Goal: Feedback & Contribution: Contribute content

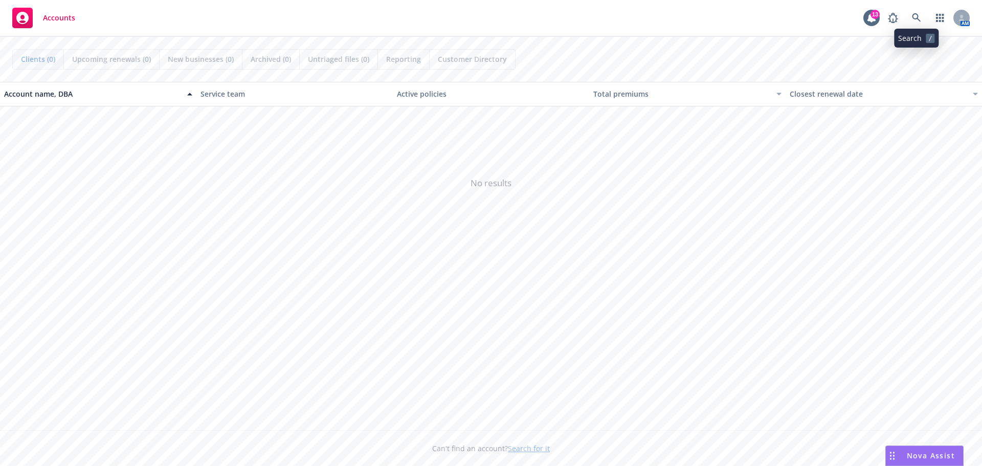
click at [911, 15] on link at bounding box center [917, 18] width 20 height 20
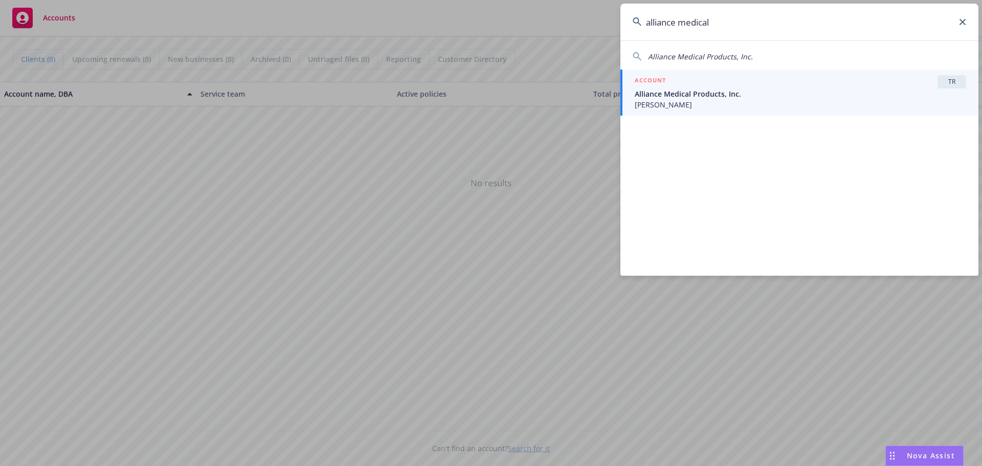
type input "alliance medical"
click at [722, 93] on span "Alliance Medical Products, Inc." at bounding box center [801, 94] width 332 height 11
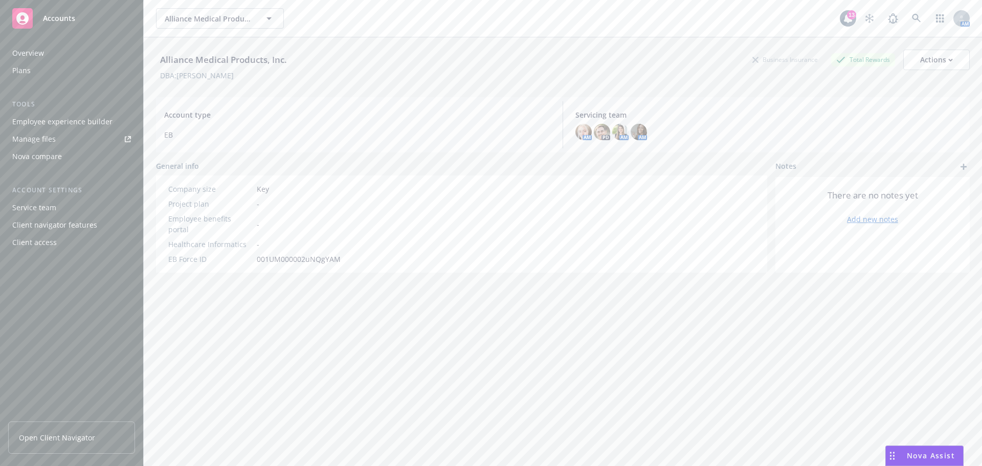
click at [31, 140] on div "Manage files" at bounding box center [33, 139] width 43 height 16
click at [65, 446] on link "Open Client Navigator" at bounding box center [71, 438] width 127 height 32
click at [40, 245] on div "Client access" at bounding box center [34, 242] width 45 height 16
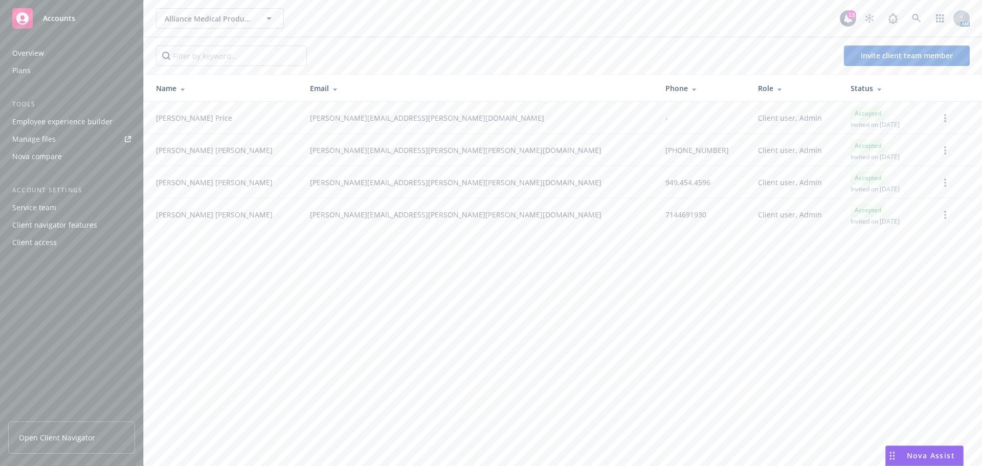
click at [42, 238] on div "Client access" at bounding box center [34, 242] width 45 height 16
click at [54, 242] on div "Client access" at bounding box center [34, 242] width 45 height 16
click at [40, 241] on div "Client access" at bounding box center [34, 242] width 45 height 16
click at [874, 57] on span "Invite client team member" at bounding box center [907, 56] width 92 height 10
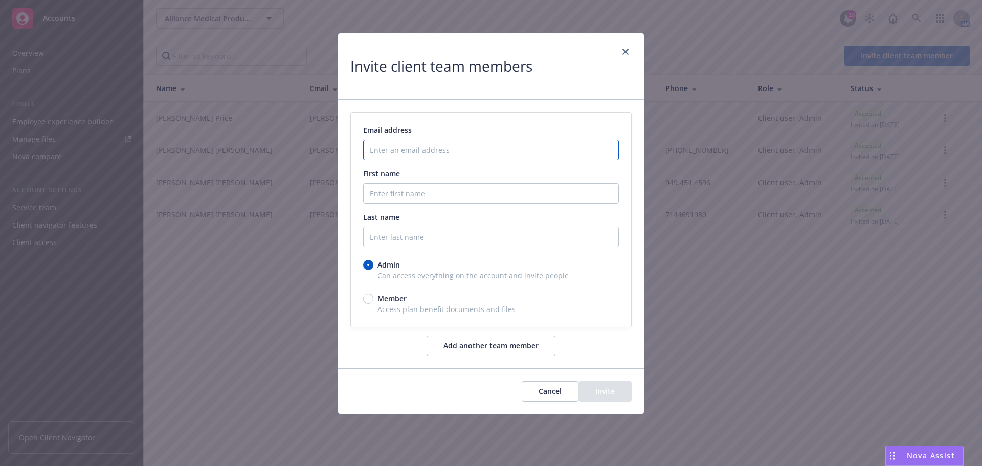
click at [421, 151] on input "Enter an email address" at bounding box center [491, 150] width 256 height 20
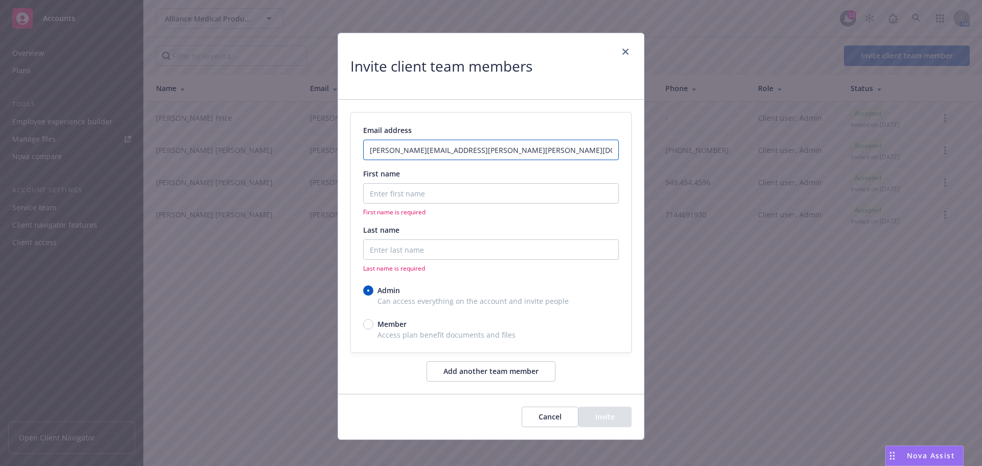
type input "susan.marshall@siegfried-usa.com"
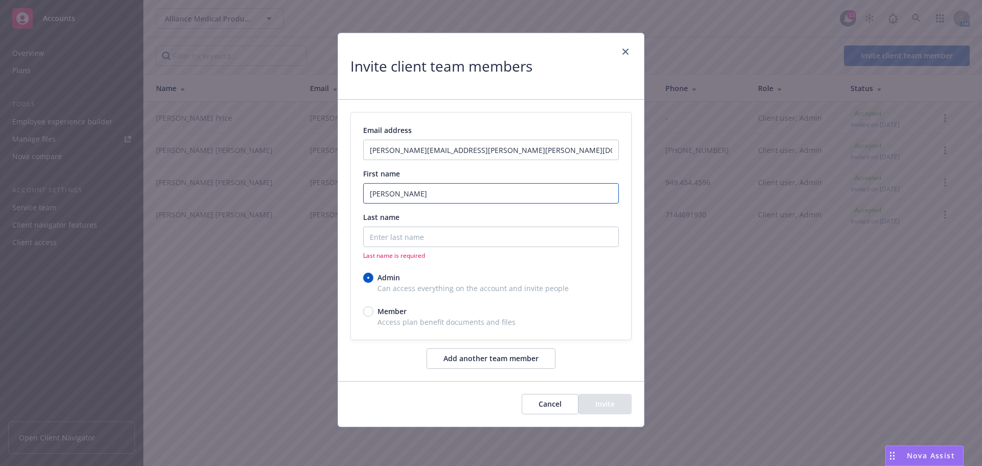
type input "Susan"
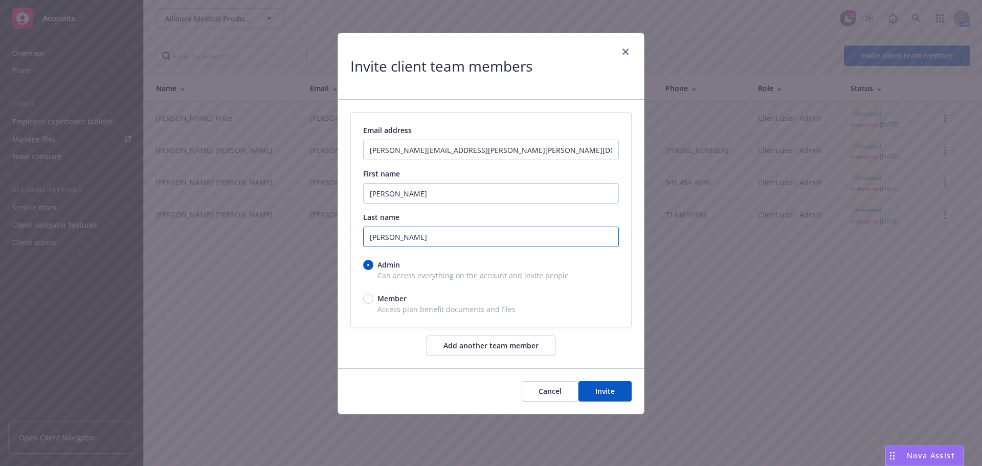
type input "Marshall"
click at [602, 392] on button "Invite" at bounding box center [605, 391] width 53 height 20
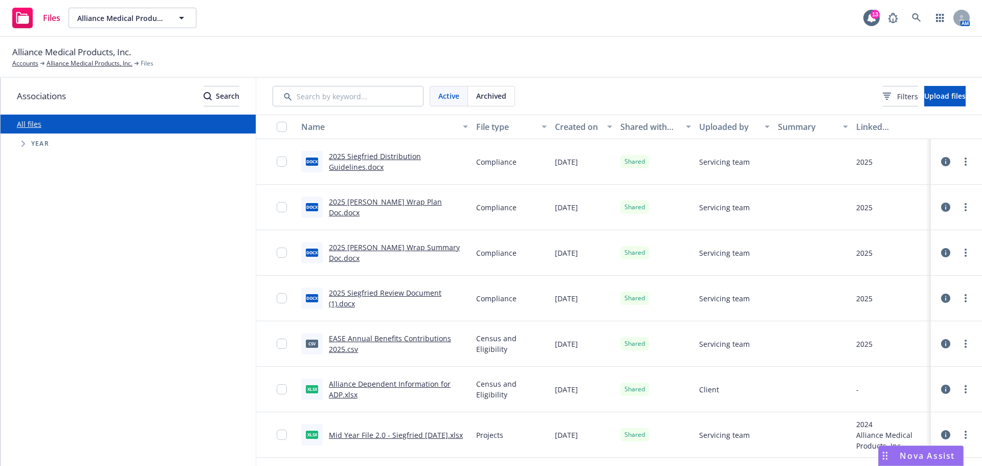
click at [26, 144] on span "Tree Example" at bounding box center [23, 144] width 16 height 16
click at [925, 103] on button "Upload files" at bounding box center [945, 96] width 41 height 20
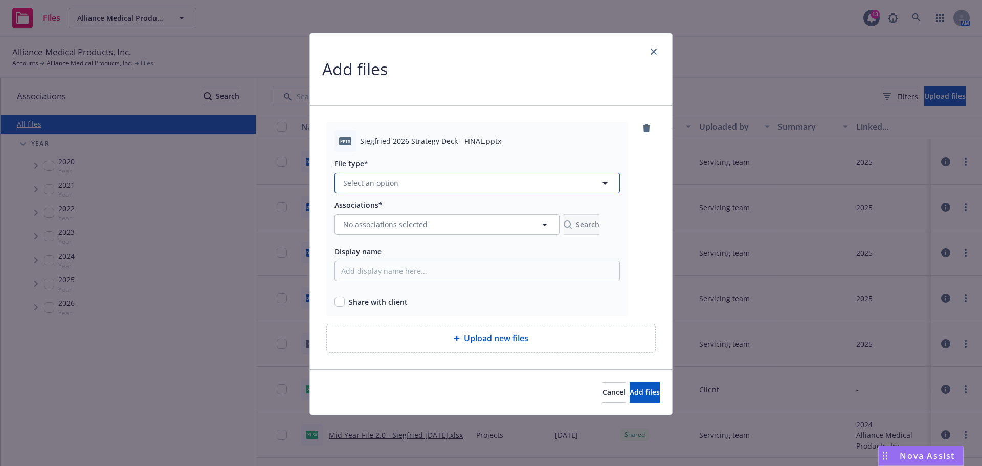
click at [382, 173] on button "Select an option" at bounding box center [478, 183] width 286 height 20
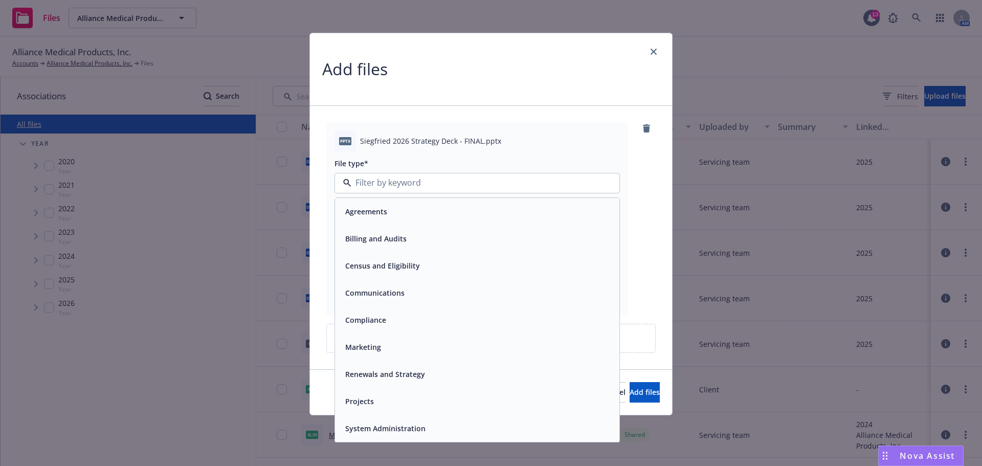
click at [415, 378] on span "Renewals and Strategy" at bounding box center [385, 374] width 80 height 11
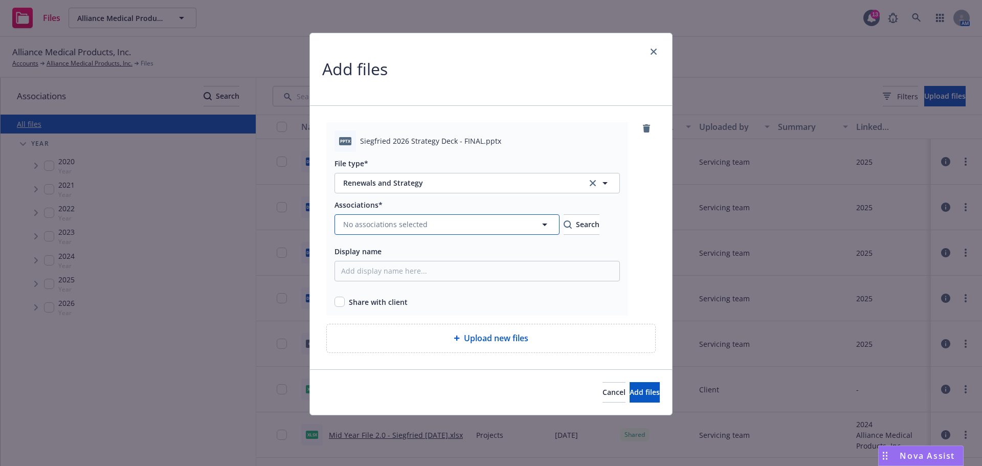
click at [426, 222] on button "No associations selected" at bounding box center [447, 224] width 225 height 20
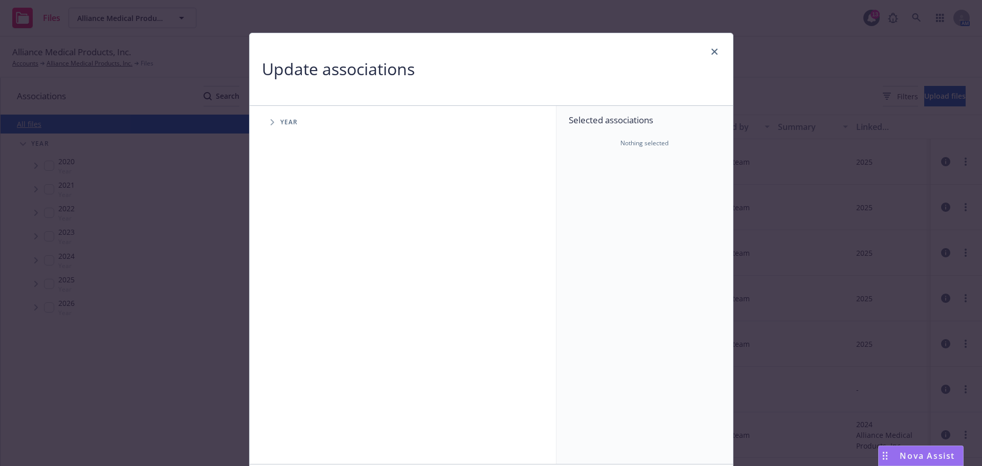
click at [271, 123] on icon "Tree Example" at bounding box center [273, 122] width 4 height 6
click at [298, 281] on input "Tree Example" at bounding box center [298, 286] width 10 height 10
checkbox input "true"
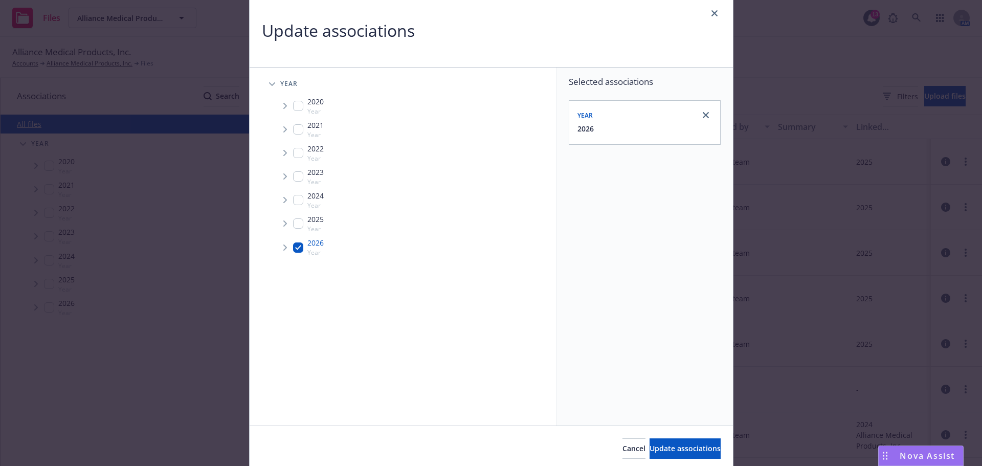
scroll to position [77, 0]
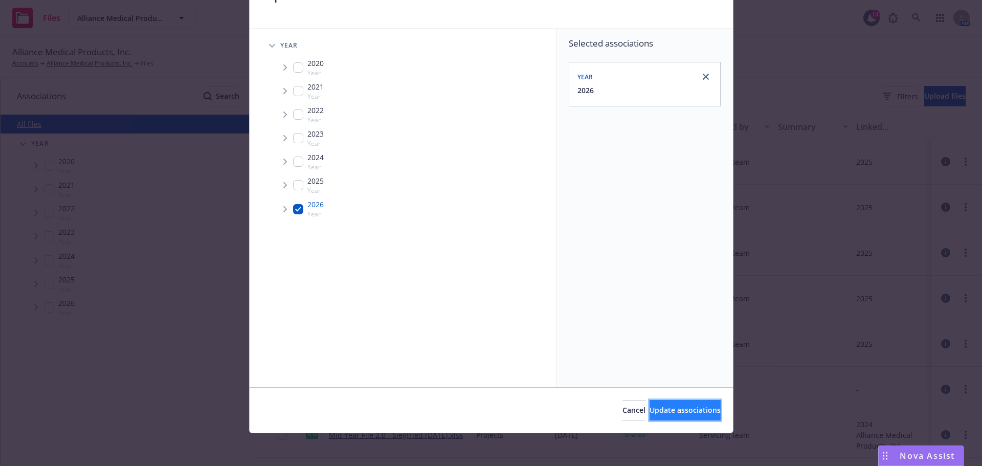
click at [667, 406] on span "Update associations" at bounding box center [685, 410] width 71 height 10
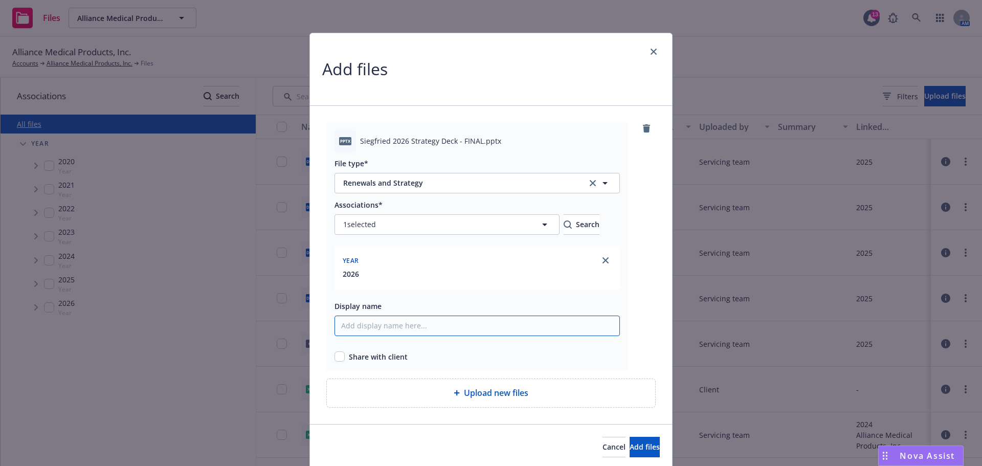
click at [409, 326] on input "Display name" at bounding box center [478, 326] width 286 height 20
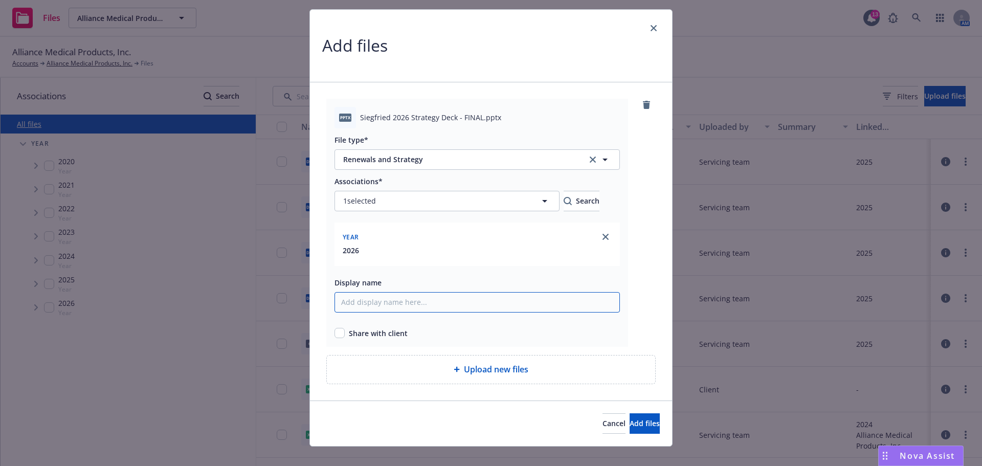
scroll to position [37, 0]
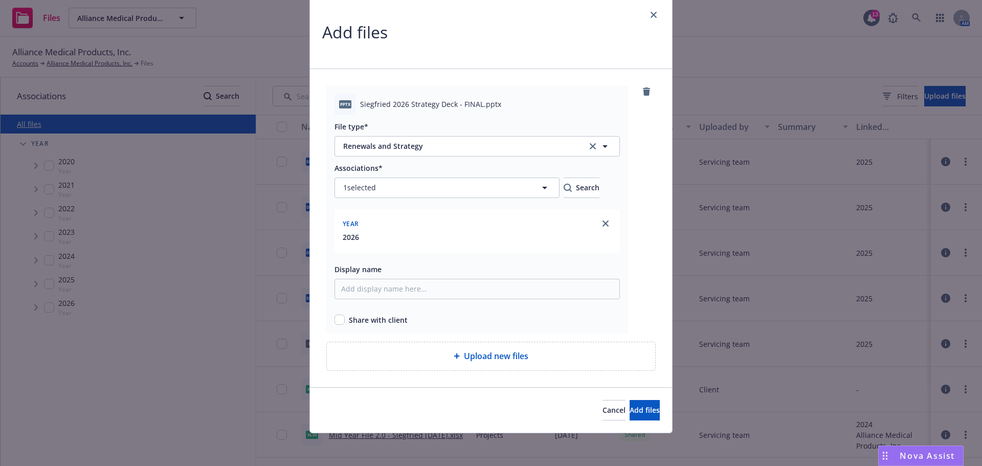
click at [328, 321] on div "pptx Siegfried 2026 Strategy Deck - FINAL.pptx File type* Renewals and Strategy…" at bounding box center [477, 209] width 302 height 248
click at [340, 319] on input "checkbox" at bounding box center [340, 320] width 10 height 10
checkbox input "true"
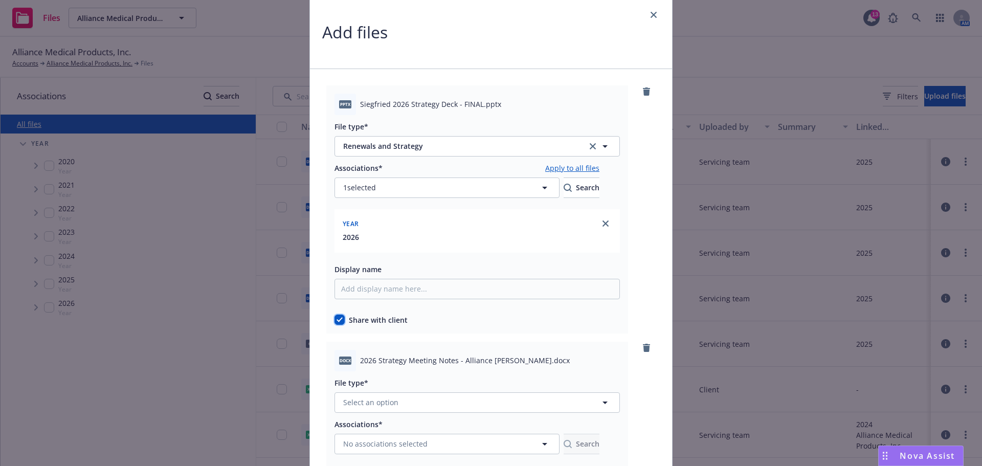
scroll to position [238, 0]
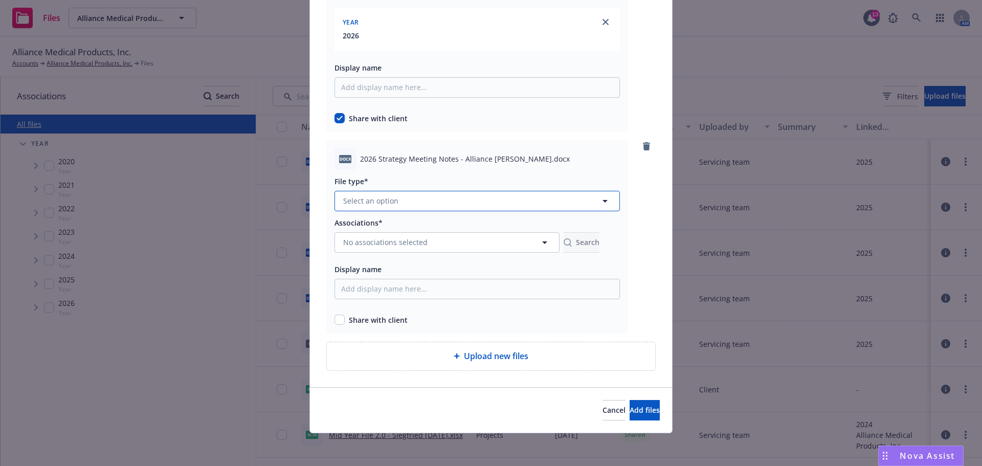
click at [448, 197] on button "Select an option" at bounding box center [478, 201] width 286 height 20
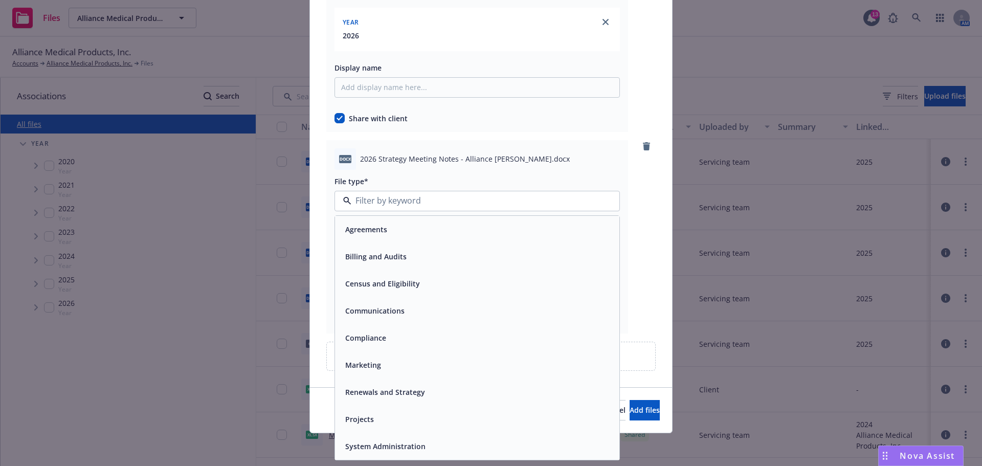
click at [375, 388] on span "Renewals and Strategy" at bounding box center [385, 392] width 80 height 11
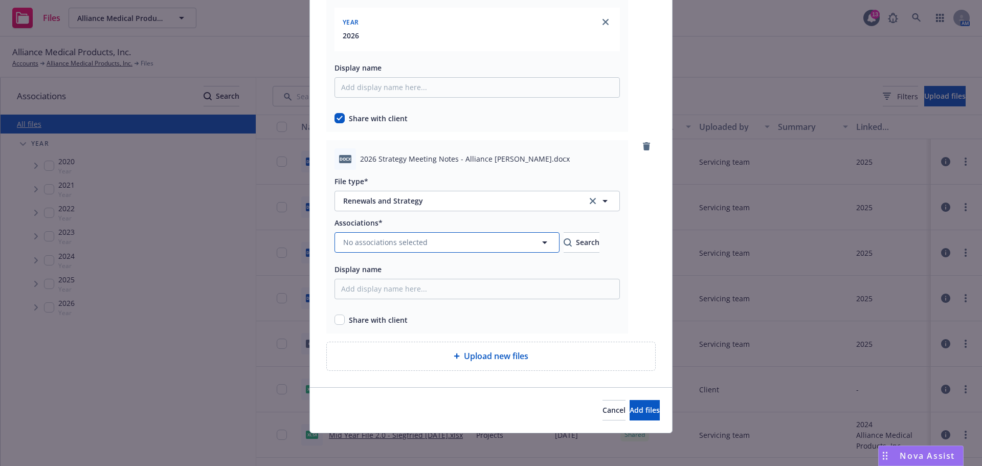
click at [400, 245] on span "No associations selected" at bounding box center [385, 242] width 84 height 11
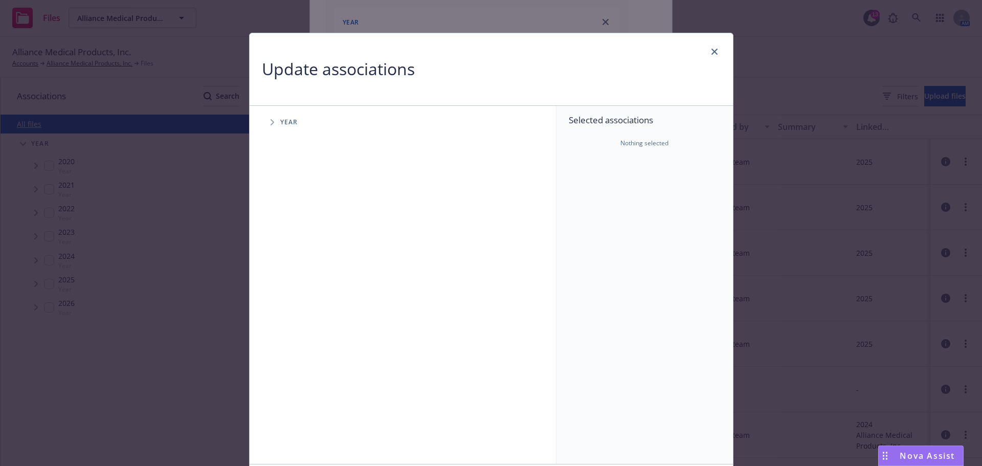
click at [264, 124] on span "Tree Example" at bounding box center [272, 122] width 16 height 16
click at [298, 285] on input "Tree Example" at bounding box center [298, 286] width 10 height 10
checkbox input "true"
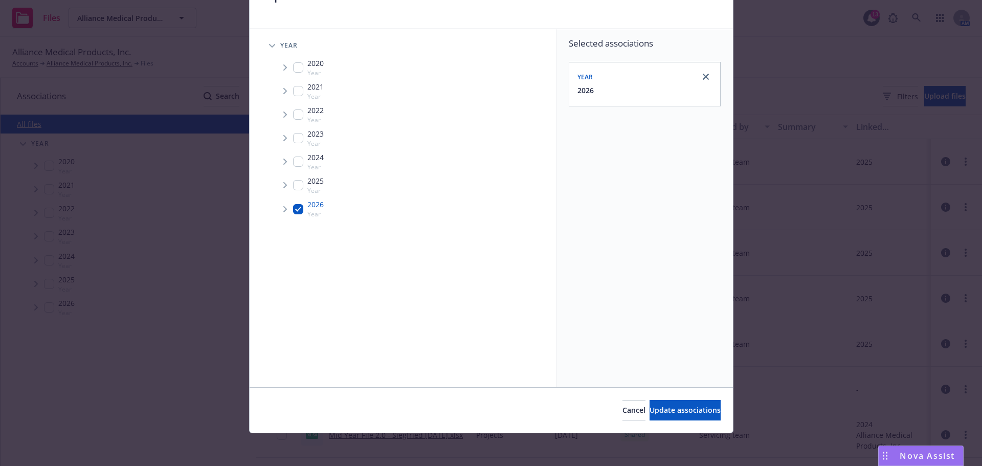
click at [636, 399] on div "Cancel Update associations" at bounding box center [492, 410] width 484 height 46
click at [650, 411] on span "Update associations" at bounding box center [685, 410] width 71 height 10
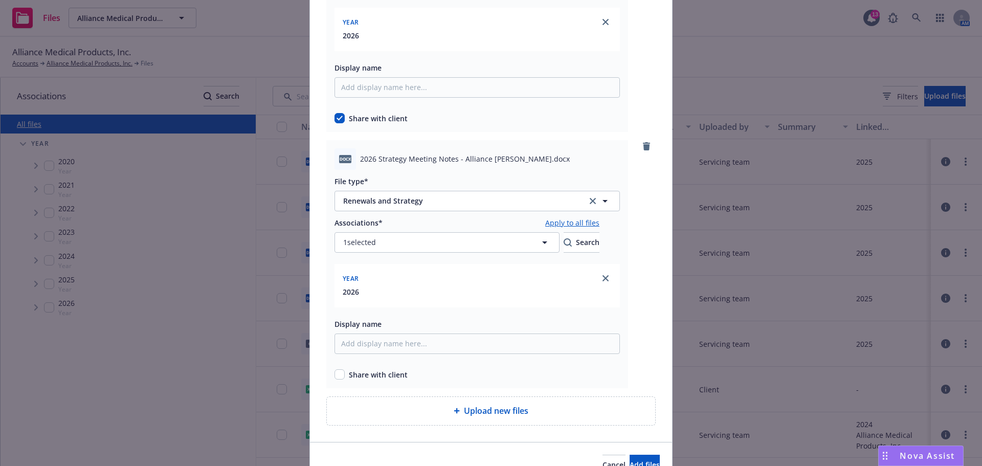
scroll to position [293, 0]
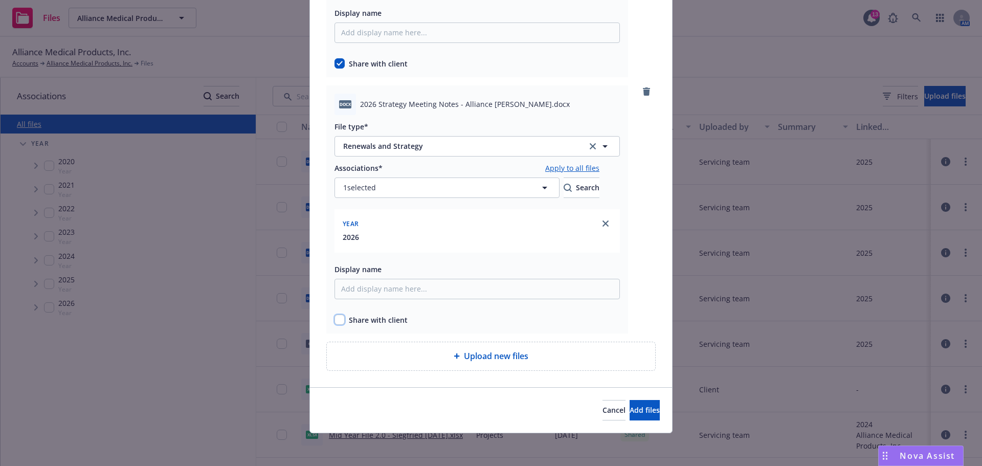
click at [335, 319] on input "checkbox" at bounding box center [340, 320] width 10 height 10
checkbox input "true"
click at [630, 414] on span "Add files" at bounding box center [645, 410] width 30 height 10
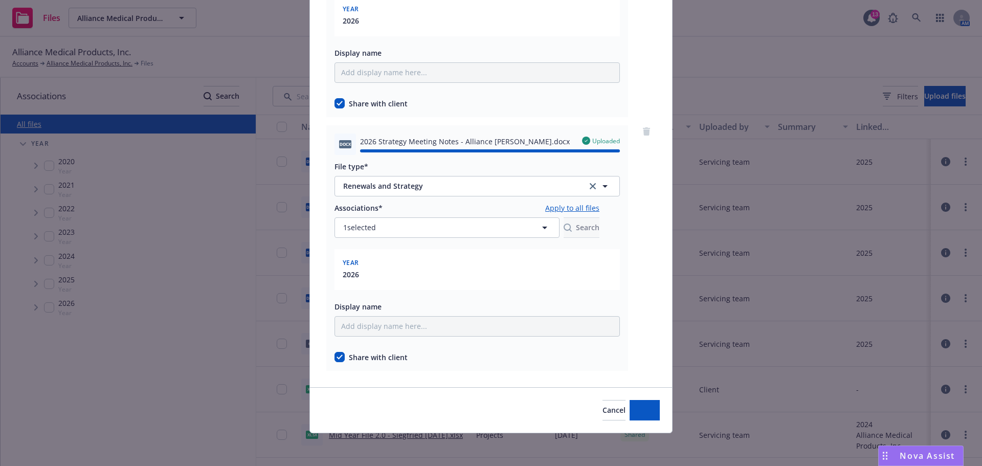
scroll to position [46, 0]
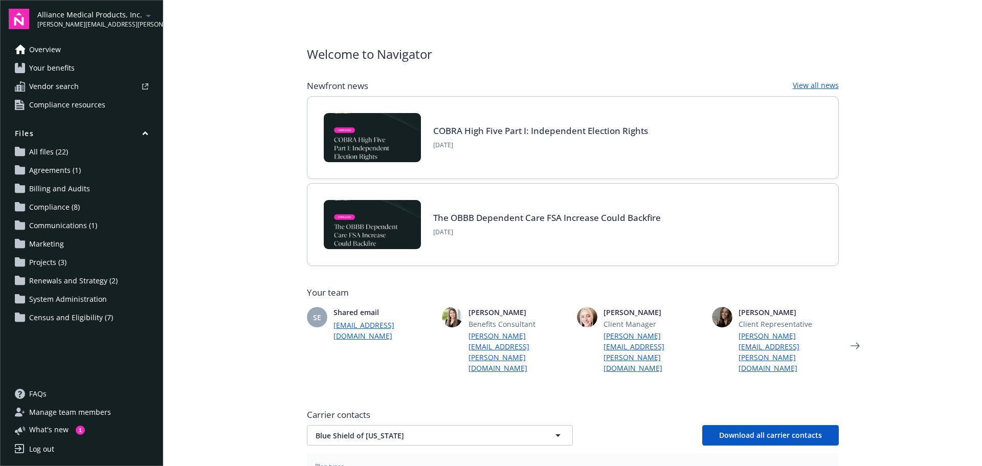
click at [918, 135] on main "Welcome to Navigator Newfront news View all news COBRA High Five Part I: Indepe…" at bounding box center [572, 233] width 819 height 466
click at [62, 284] on span "Renewals and Strategy (2)" at bounding box center [73, 281] width 89 height 16
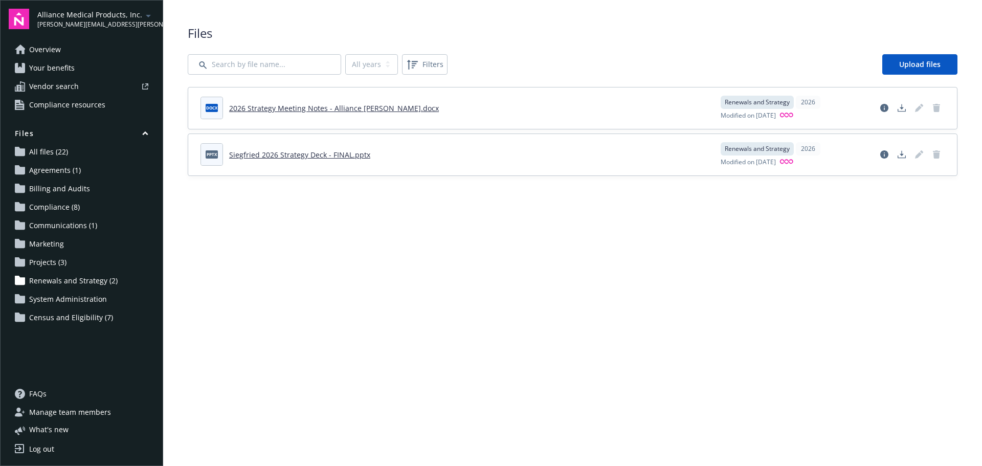
click at [774, 246] on main "Upload progress Files All years 2026 Filters Upload files docx 2026 Strategy Me…" at bounding box center [572, 233] width 819 height 466
